Goal: Task Accomplishment & Management: Complete application form

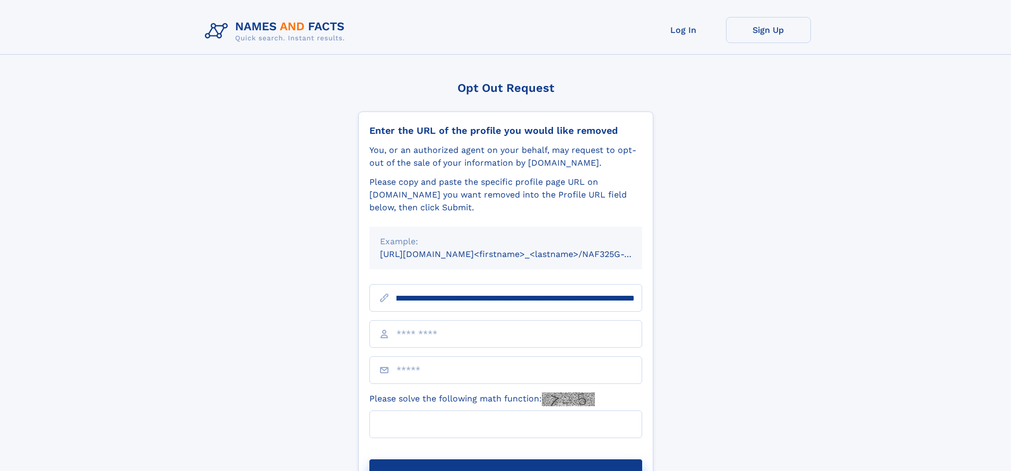
scroll to position [0, 123]
type input "**********"
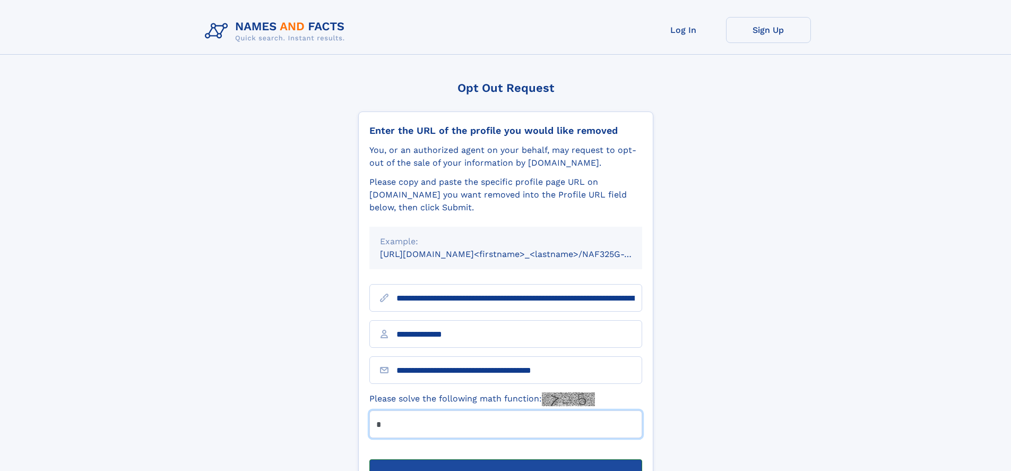
type input "*"
click at [505, 459] on button "Submit Opt Out Request" at bounding box center [505, 476] width 273 height 34
